Goal: Task Accomplishment & Management: Manage account settings

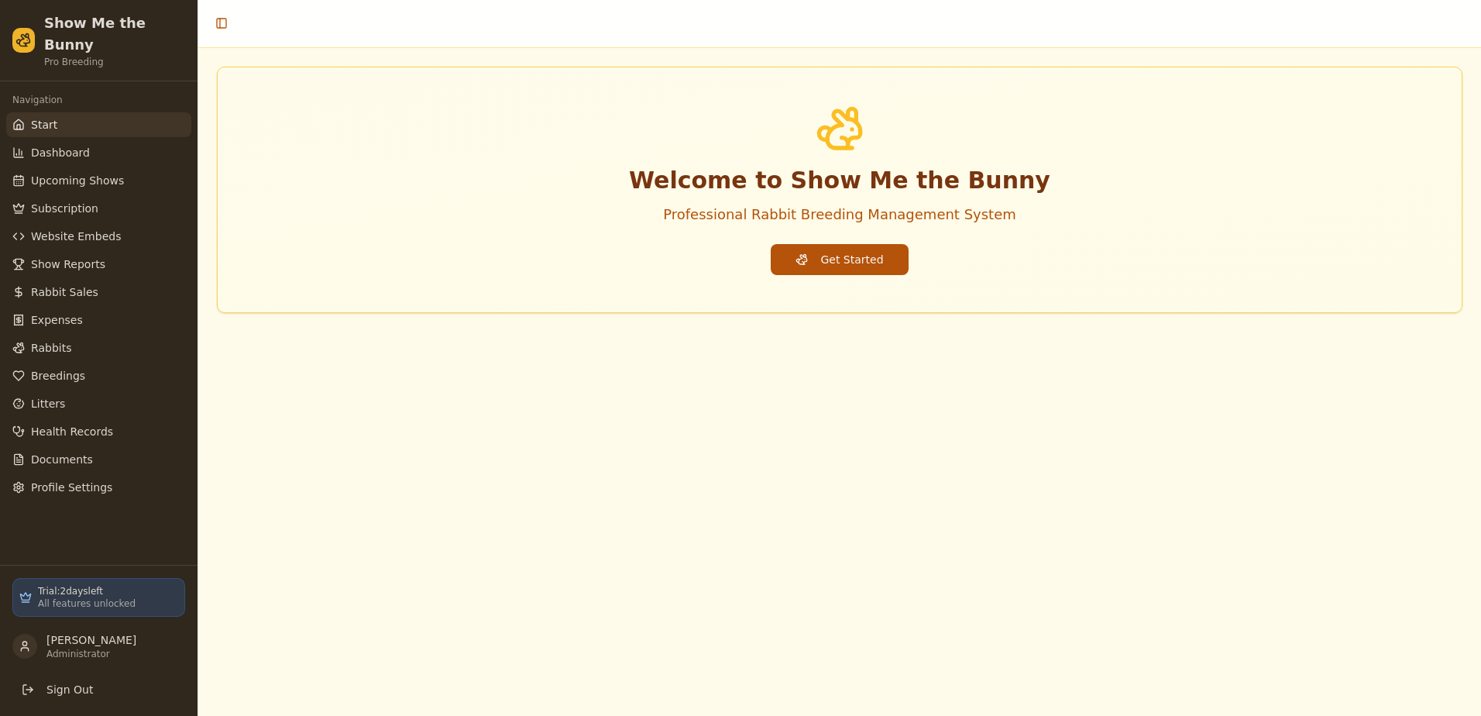
click at [841, 262] on button "Get Started" at bounding box center [839, 259] width 137 height 31
click at [91, 692] on button "Sign Out" at bounding box center [98, 689] width 173 height 28
